Goal: Navigation & Orientation: Find specific page/section

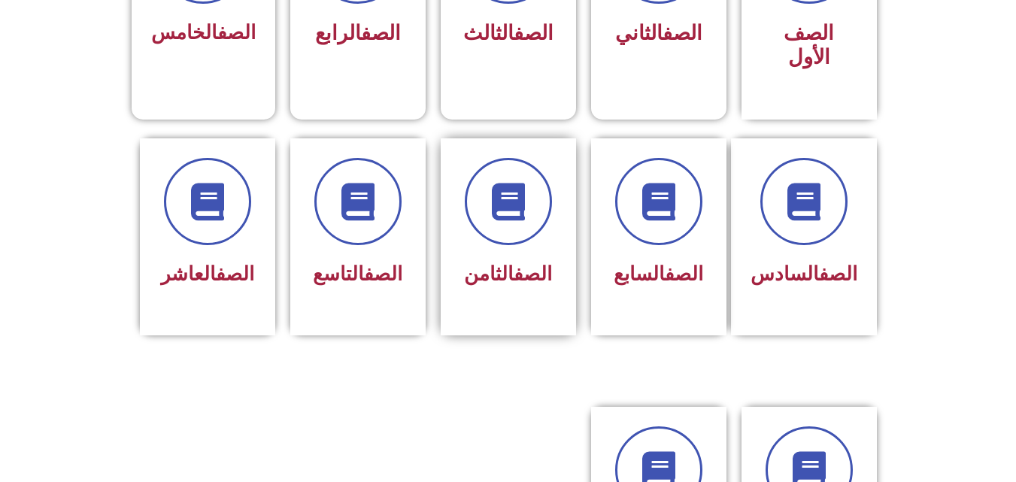
scroll to position [527, 0]
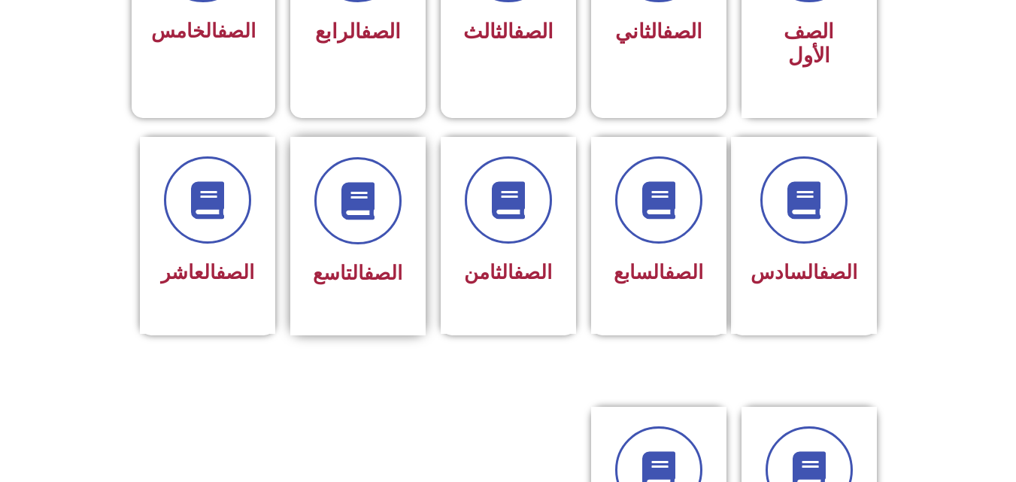
click at [401, 200] on div at bounding box center [358, 200] width 95 height 87
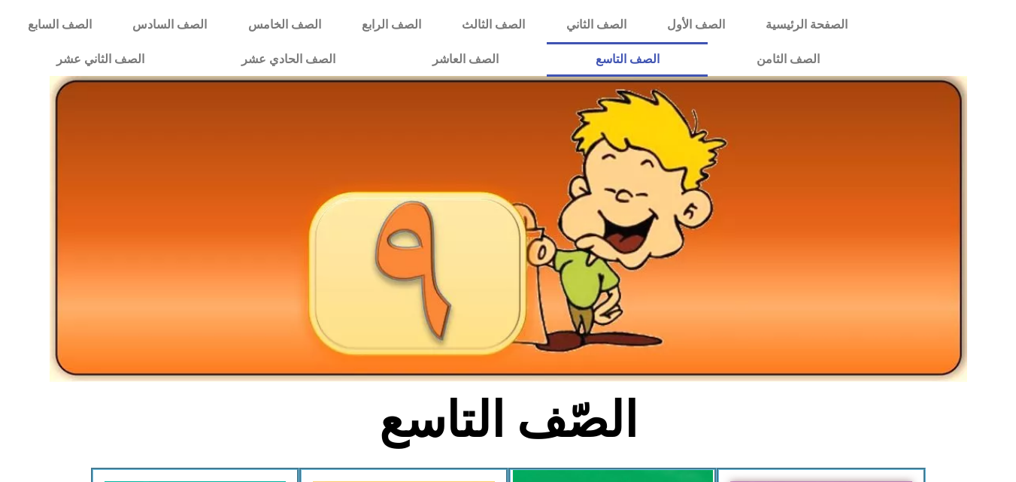
scroll to position [451, 0]
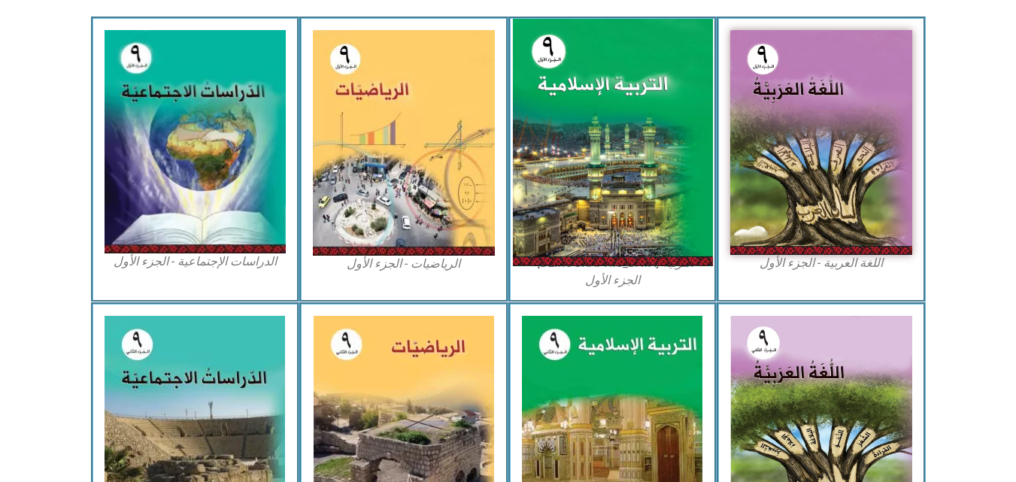
click at [646, 170] on img at bounding box center [612, 143] width 200 height 248
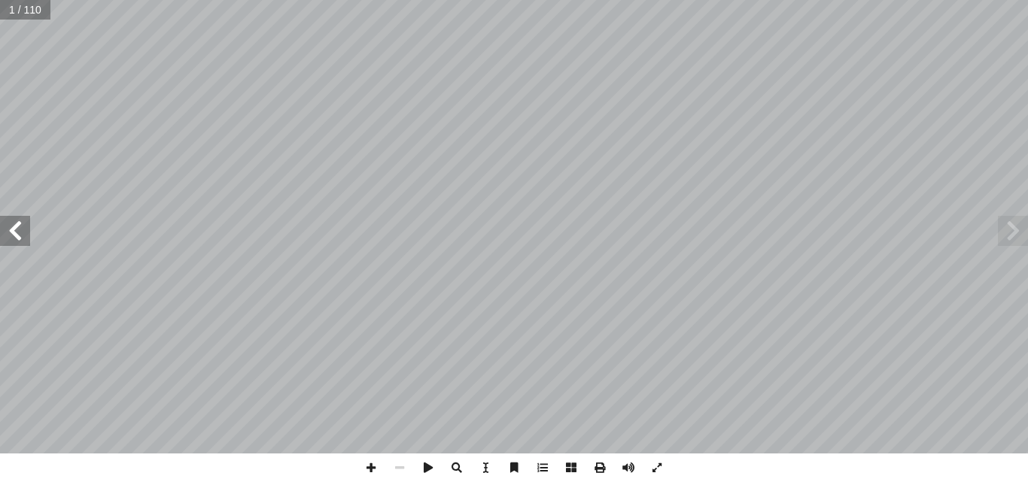
click at [8, 227] on span at bounding box center [15, 231] width 30 height 30
click at [14, 229] on span at bounding box center [15, 231] width 30 height 30
click at [10, 227] on span at bounding box center [15, 231] width 30 height 30
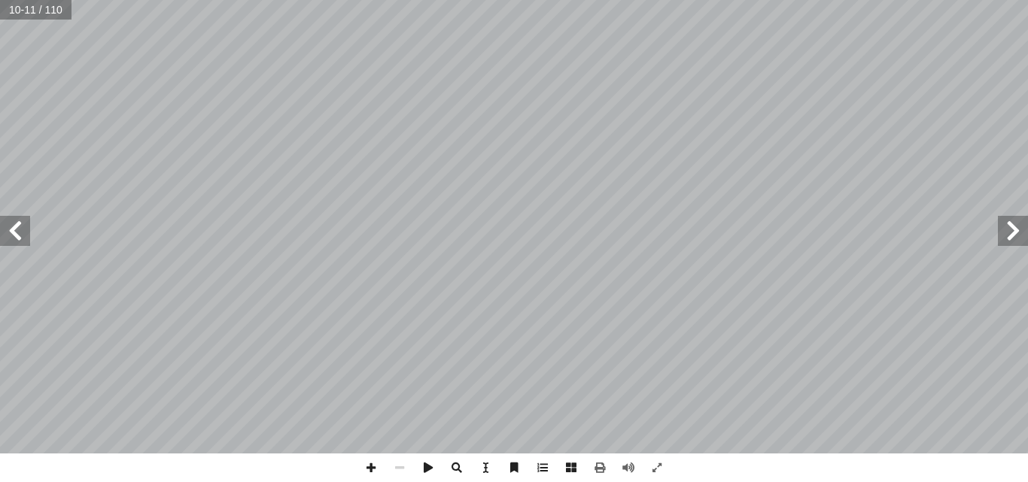
click at [17, 242] on span at bounding box center [15, 231] width 30 height 30
click at [1022, 245] on span at bounding box center [1013, 231] width 30 height 30
click at [1010, 235] on span at bounding box center [1013, 231] width 30 height 30
click at [14, 230] on span at bounding box center [15, 231] width 30 height 30
